Goal: Transaction & Acquisition: Download file/media

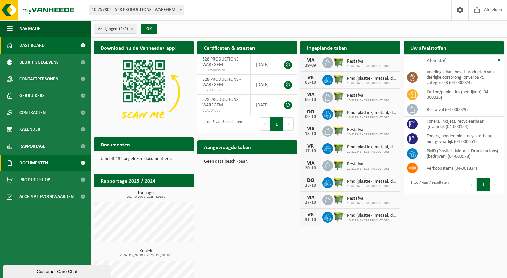
click at [31, 160] on span "Documenten" at bounding box center [33, 162] width 29 height 17
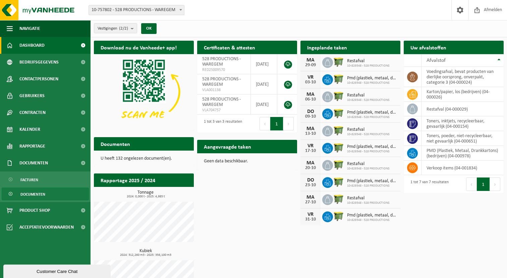
click at [31, 192] on span "Documenten" at bounding box center [32, 194] width 25 height 13
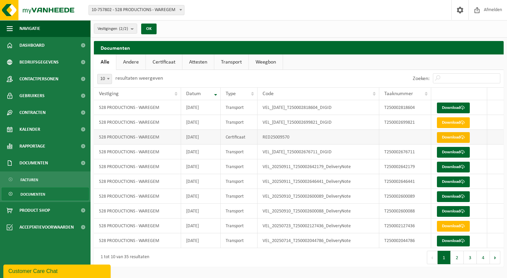
click at [445, 137] on link "Download" at bounding box center [453, 137] width 33 height 11
click at [36, 162] on span "Documenten" at bounding box center [33, 162] width 29 height 17
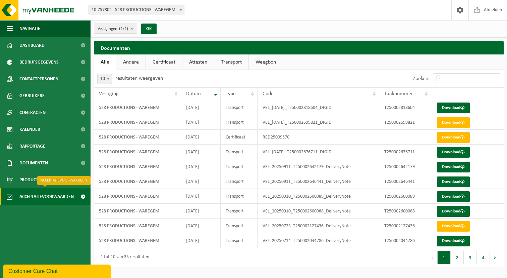
click at [49, 196] on span "Acceptatievoorwaarden" at bounding box center [46, 196] width 54 height 17
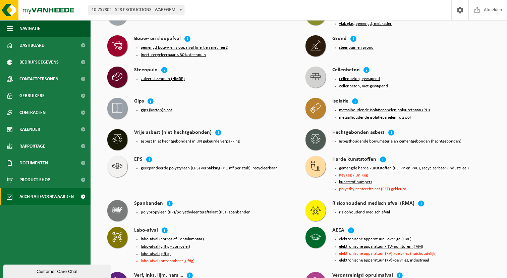
scroll to position [354, 0]
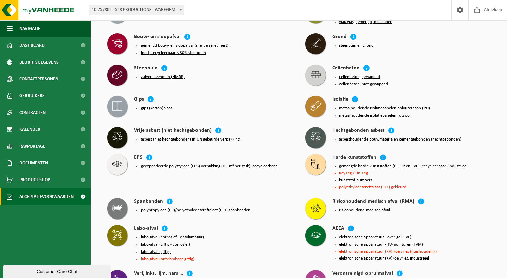
click at [186, 167] on button "geëxpandeerde polystyreen (EPS) verpakking (< 1 m² per stuk), recycleerbaar" at bounding box center [209, 165] width 136 height 5
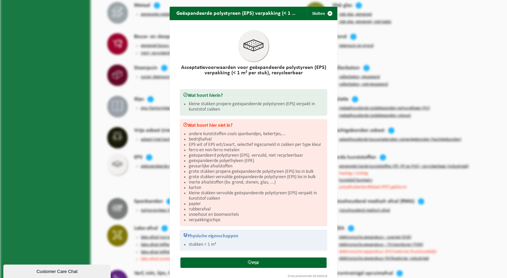
scroll to position [13, 0]
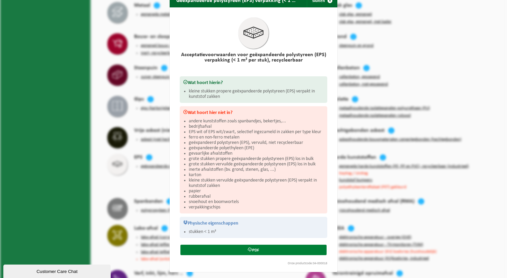
click at [250, 250] on icon at bounding box center [250, 249] width 4 height 4
click at [330, 1] on span "button" at bounding box center [330, 0] width 13 height 13
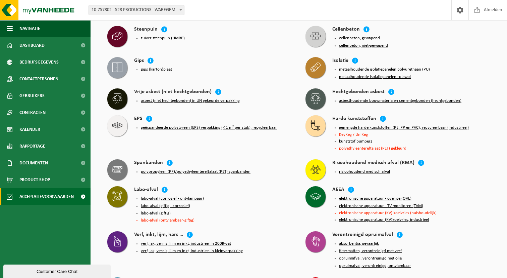
scroll to position [393, 0]
click at [150, 120] on icon at bounding box center [149, 118] width 7 height 7
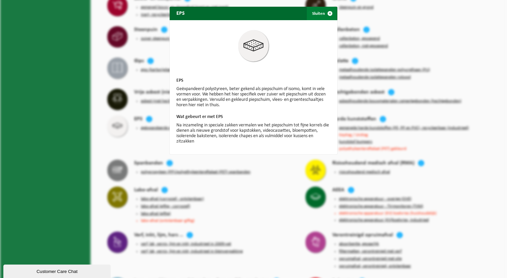
click at [330, 12] on span "button" at bounding box center [330, 13] width 13 height 13
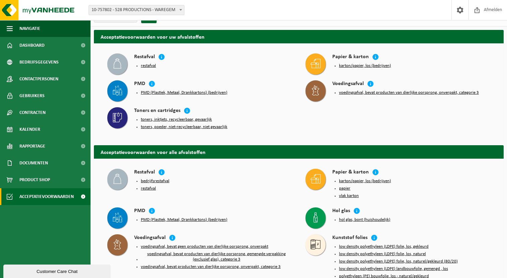
scroll to position [0, 0]
